Goal: Subscribe to service/newsletter

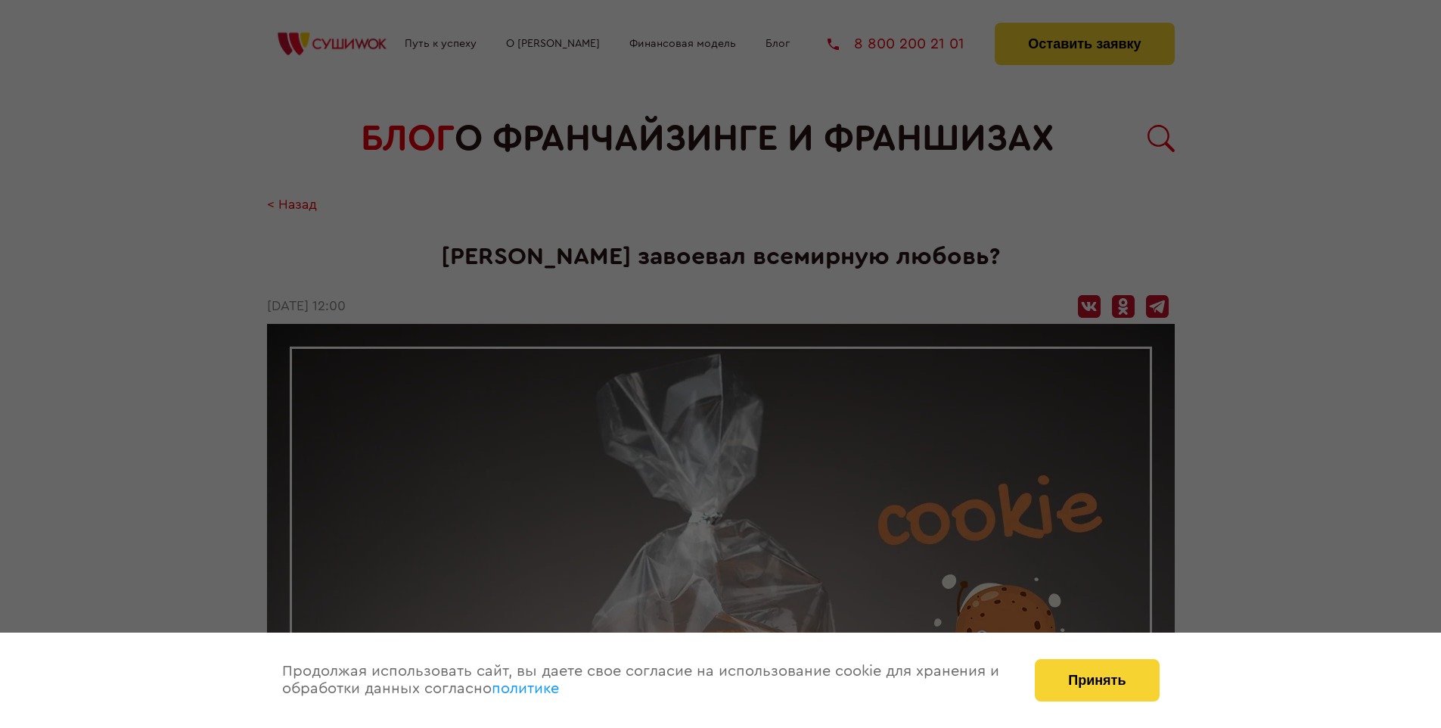
scroll to position [1825, 0]
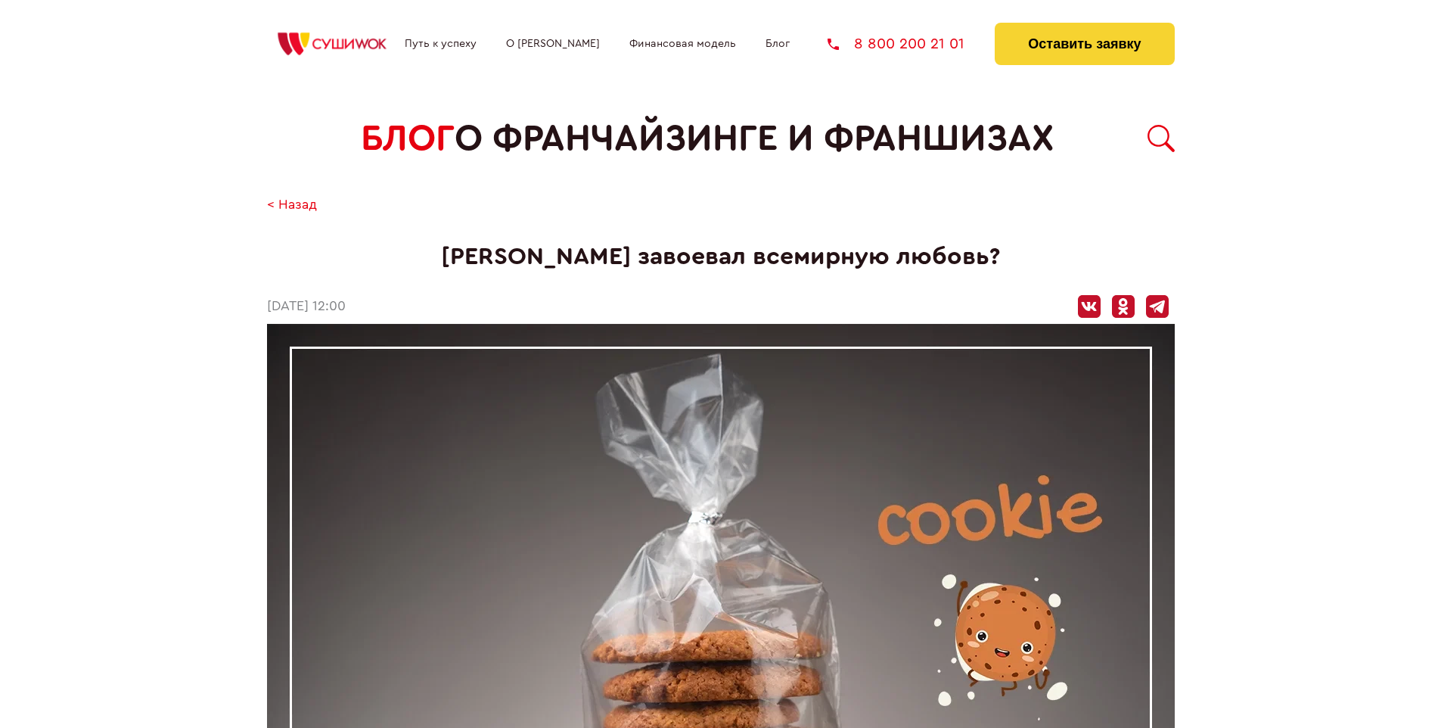
scroll to position [1825, 0]
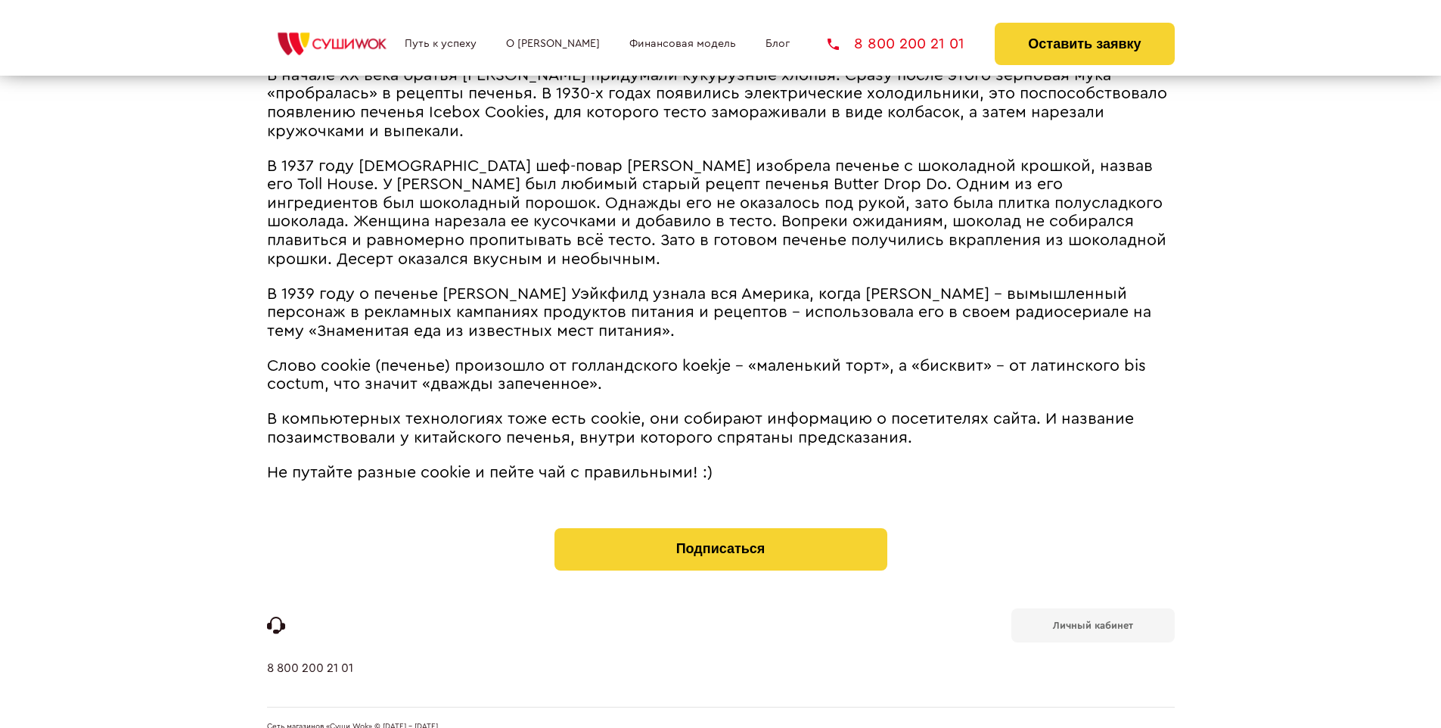
click at [1092, 620] on b "Личный кабинет" at bounding box center [1093, 625] width 80 height 10
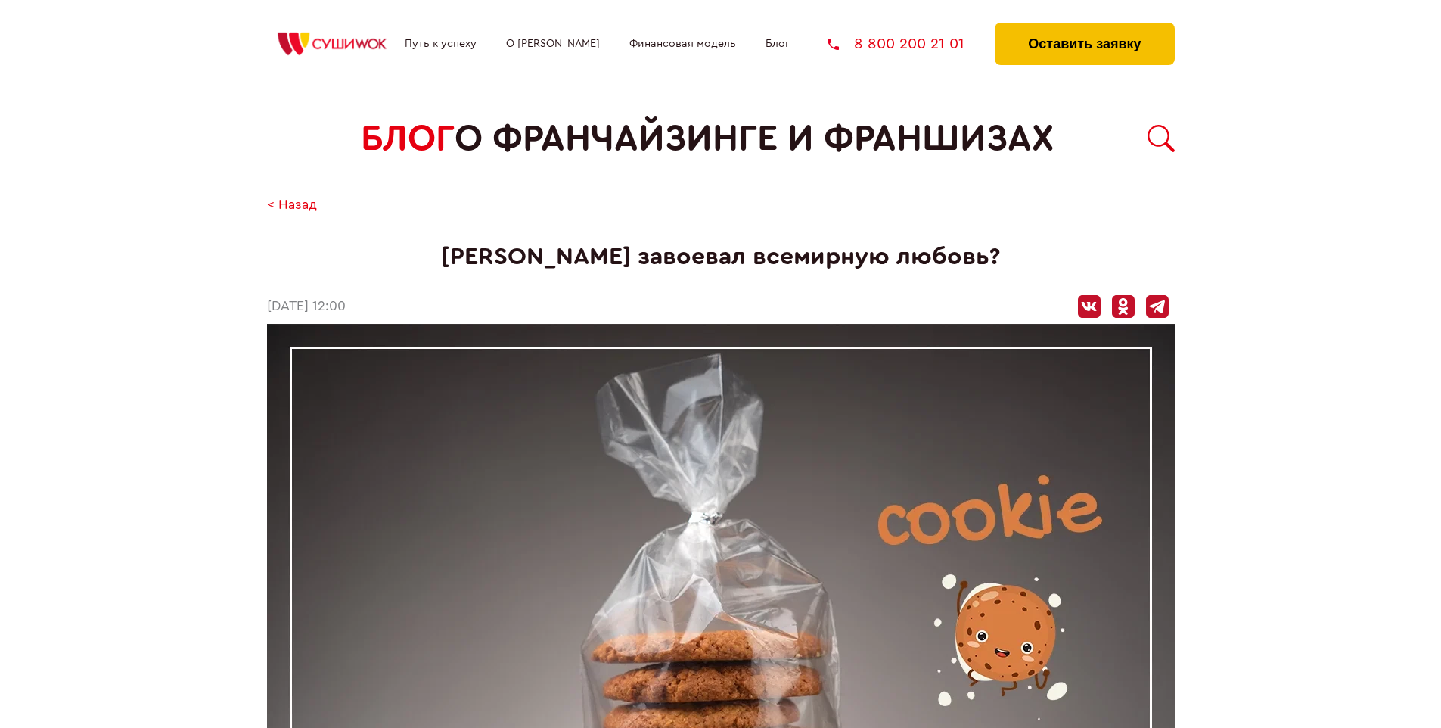
click at [1084, 26] on button "Оставить заявку" at bounding box center [1084, 44] width 179 height 42
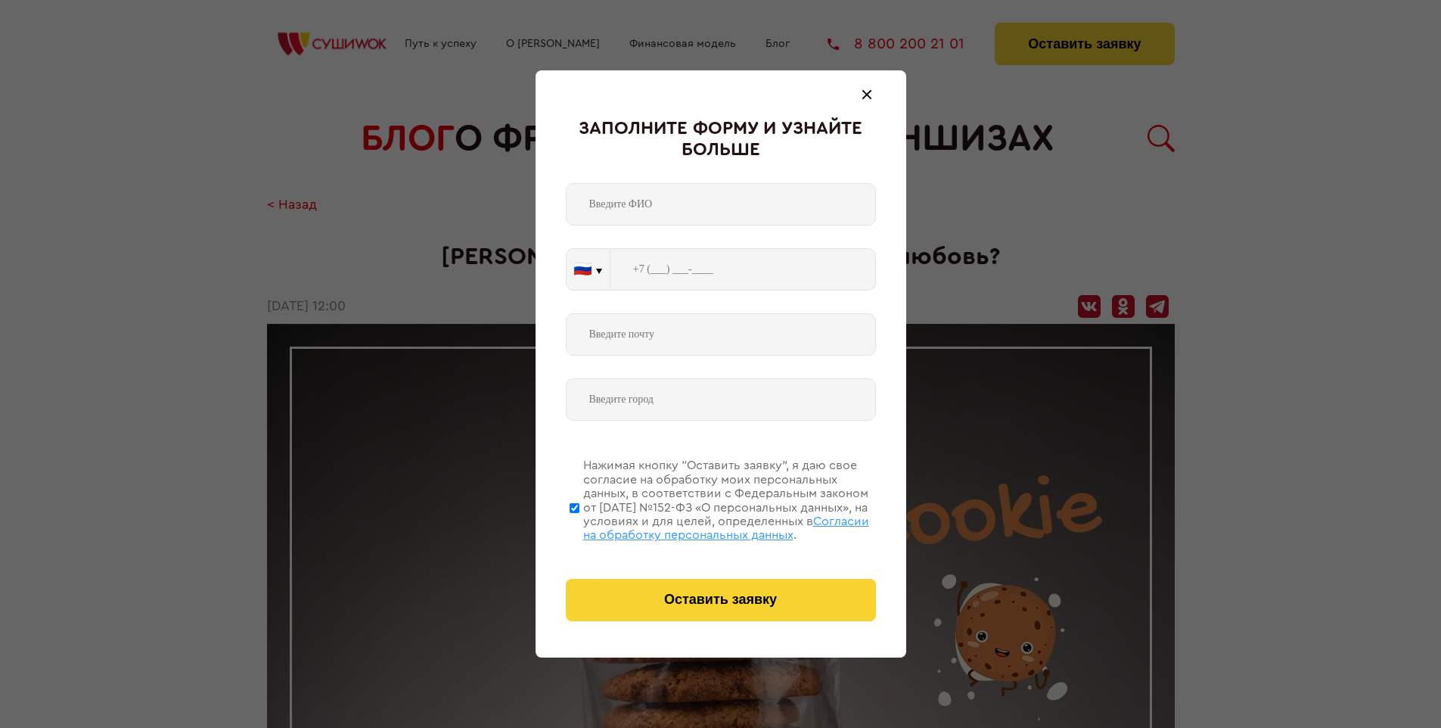
click at [701, 526] on span "Согласии на обработку персональных данных" at bounding box center [726, 528] width 286 height 26
click at [579, 526] on input "Нажимая кнопку “Оставить заявку”, я даю свое согласие на обработку моих персона…" at bounding box center [575, 507] width 10 height 121
checkbox input "false"
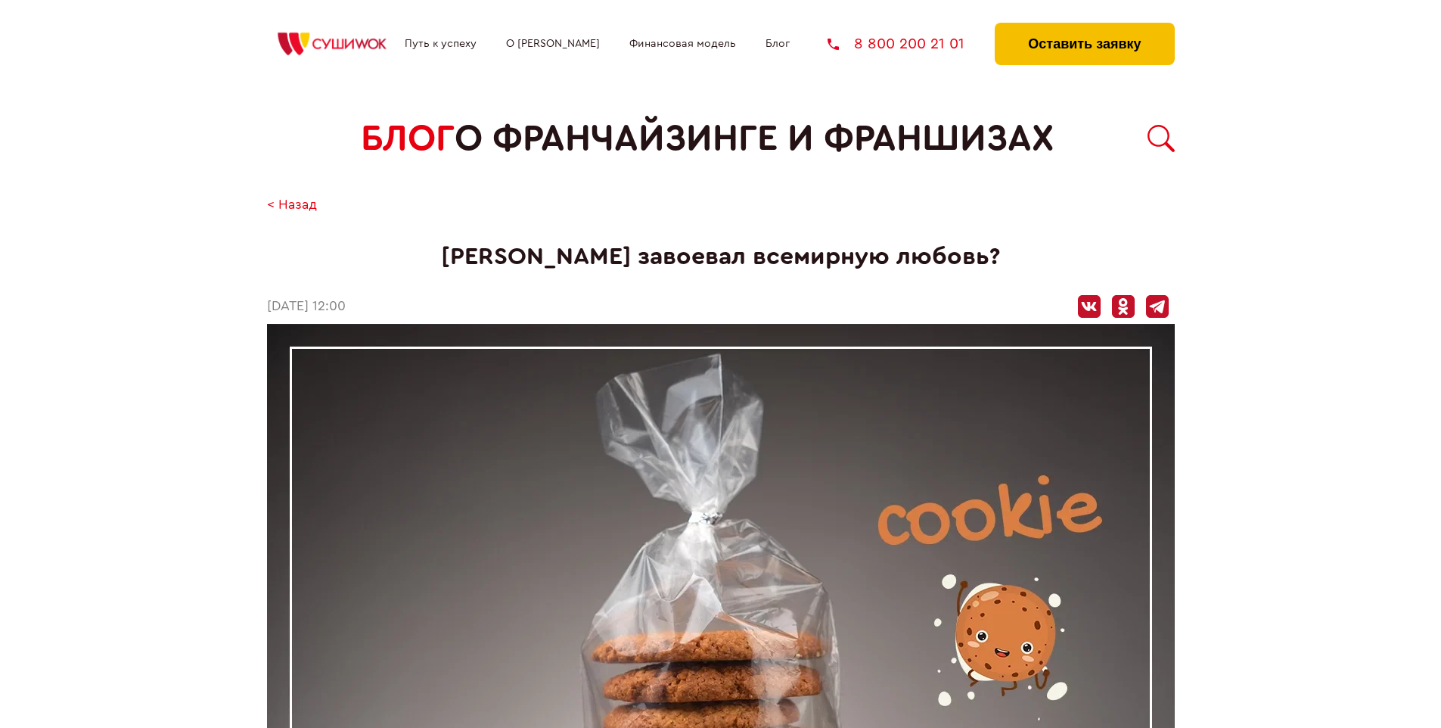
click at [1084, 26] on button "Оставить заявку" at bounding box center [1084, 44] width 179 height 42
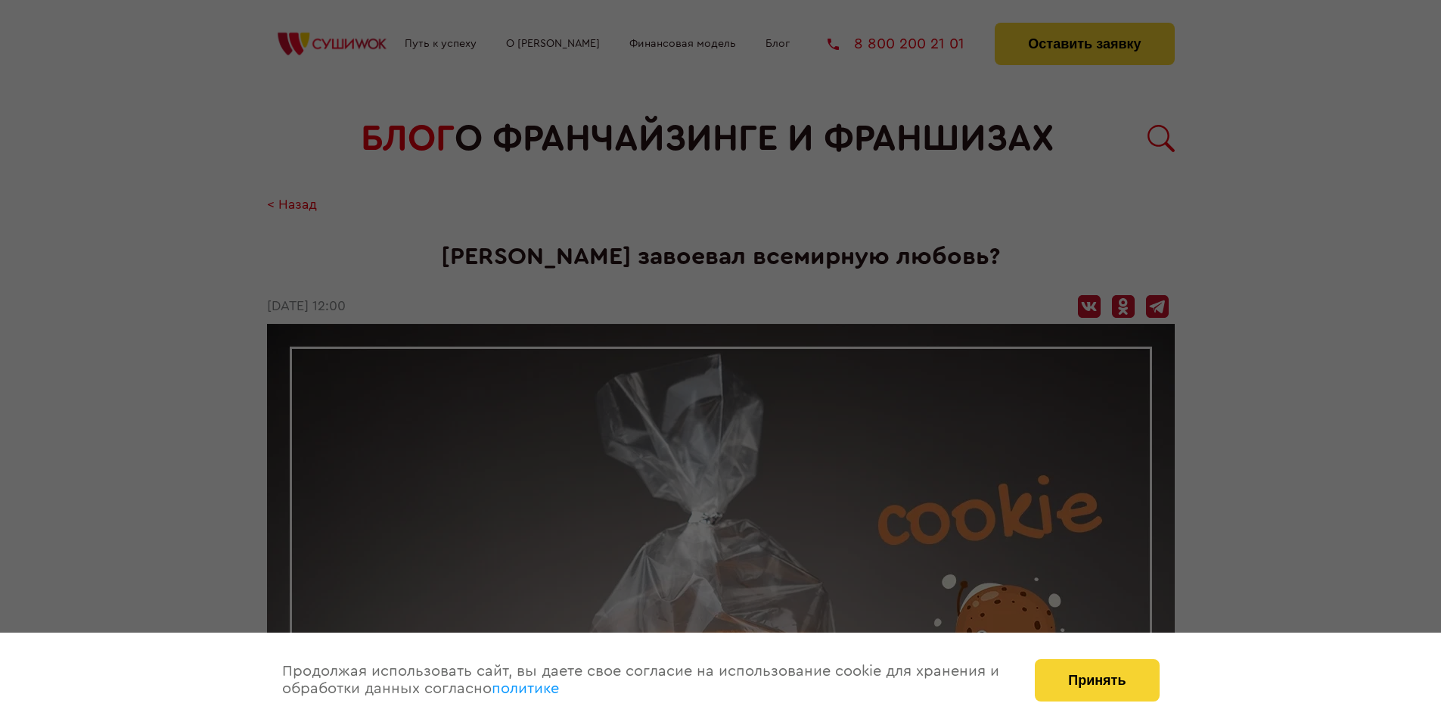
scroll to position [1825, 0]
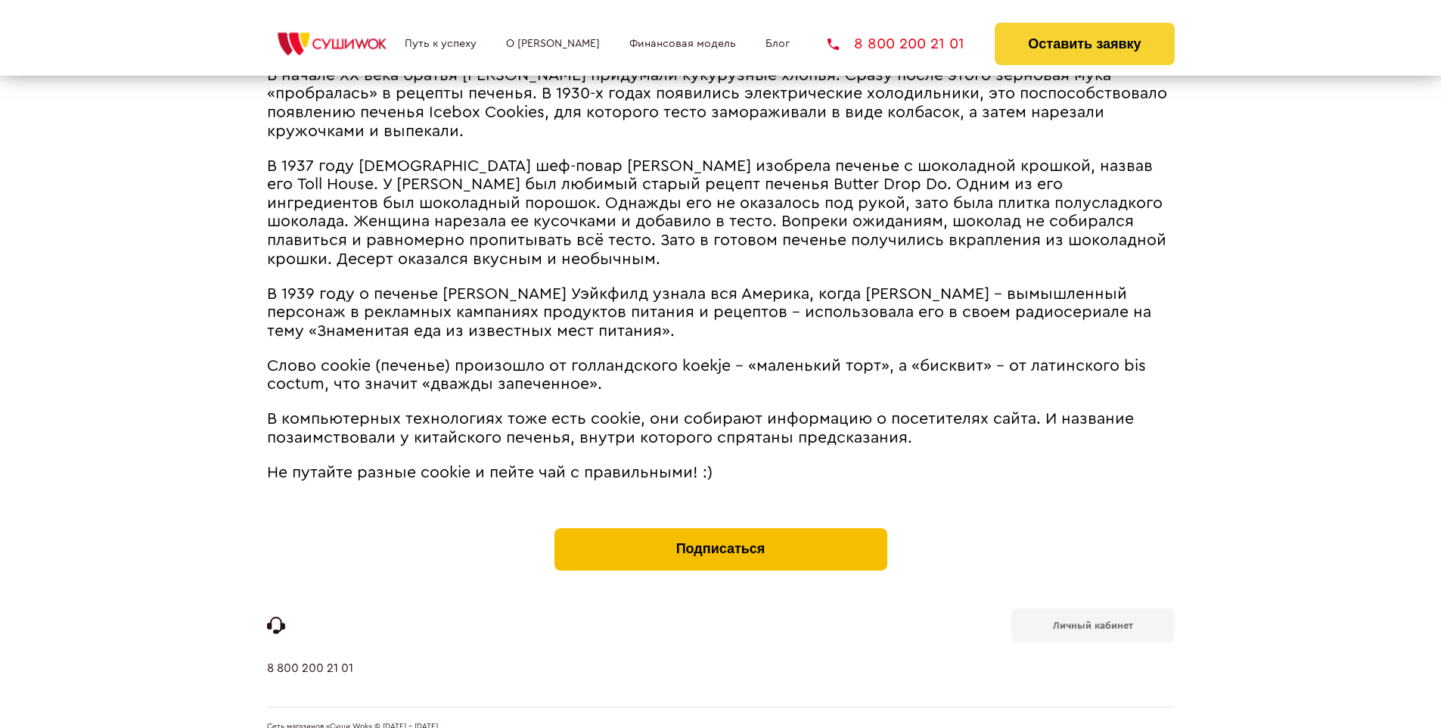
click at [720, 528] on button "Подписаться" at bounding box center [721, 549] width 333 height 42
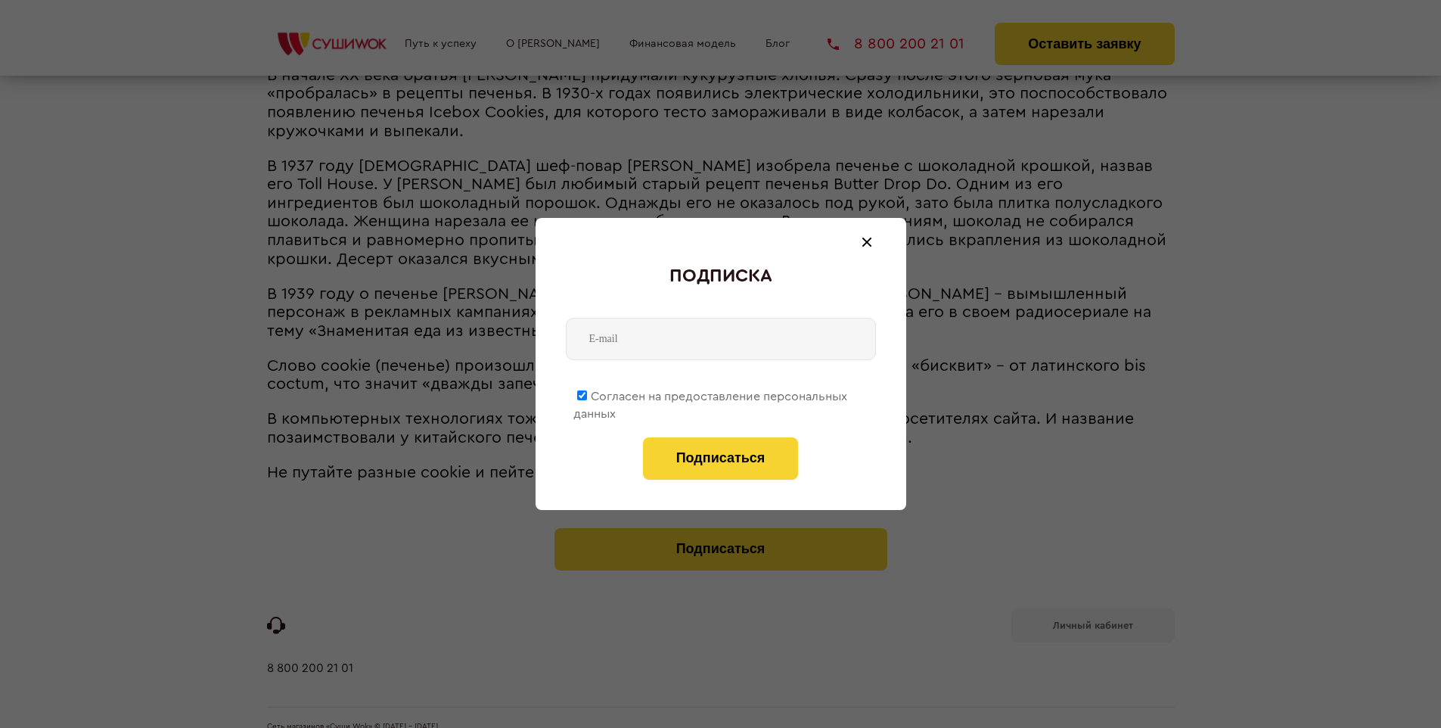
click at [711, 393] on span "Согласен на предоставление персональных данных" at bounding box center [710, 405] width 274 height 30
click at [587, 393] on input "Согласен на предоставление персональных данных" at bounding box center [582, 395] width 10 height 10
checkbox input "false"
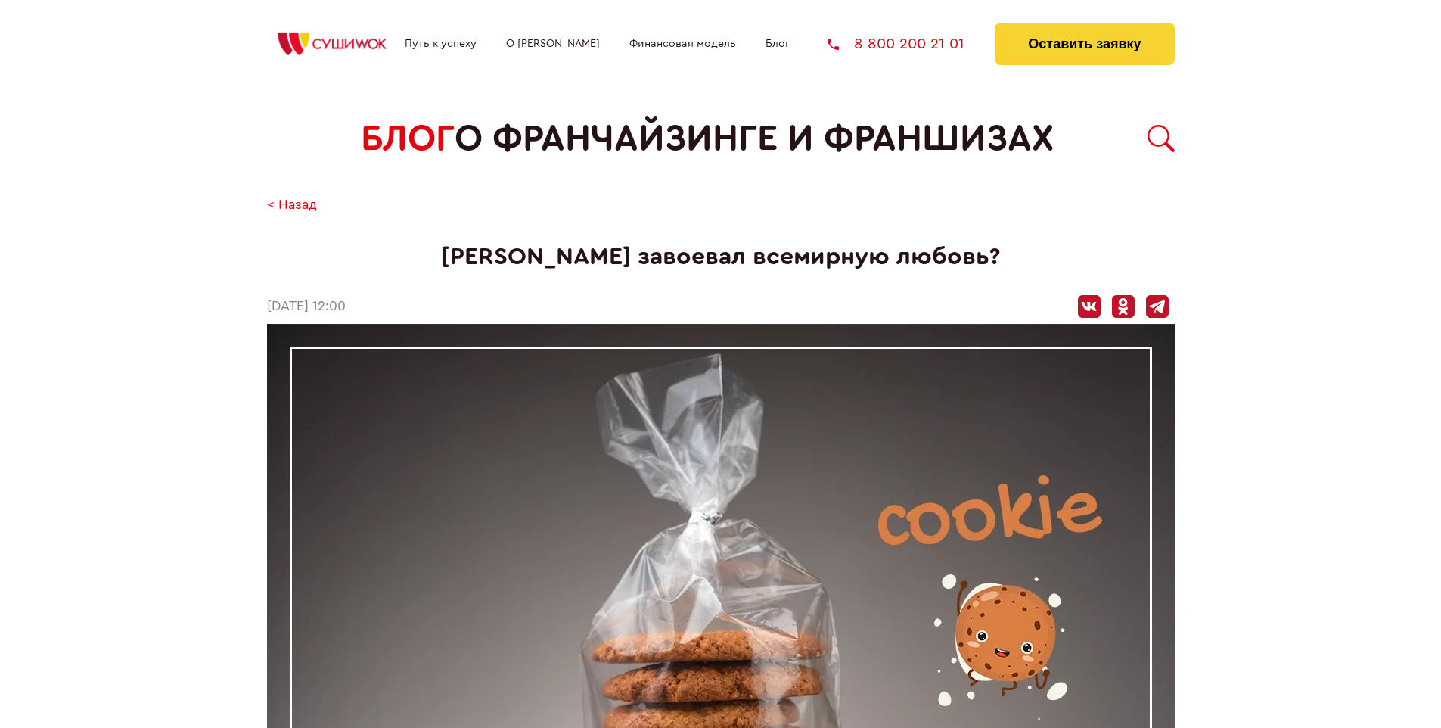
scroll to position [1825, 0]
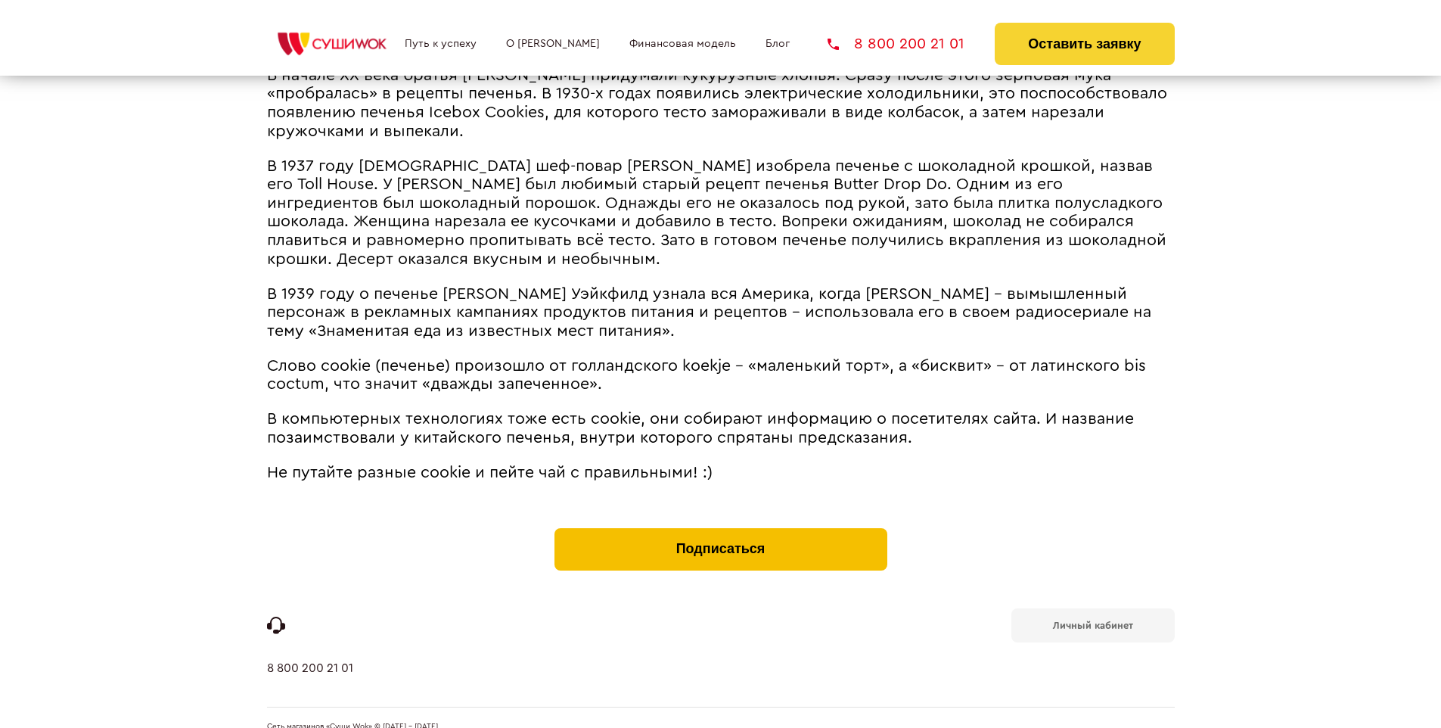
click at [720, 528] on button "Подписаться" at bounding box center [721, 549] width 333 height 42
